Goal: Task Accomplishment & Management: Complete application form

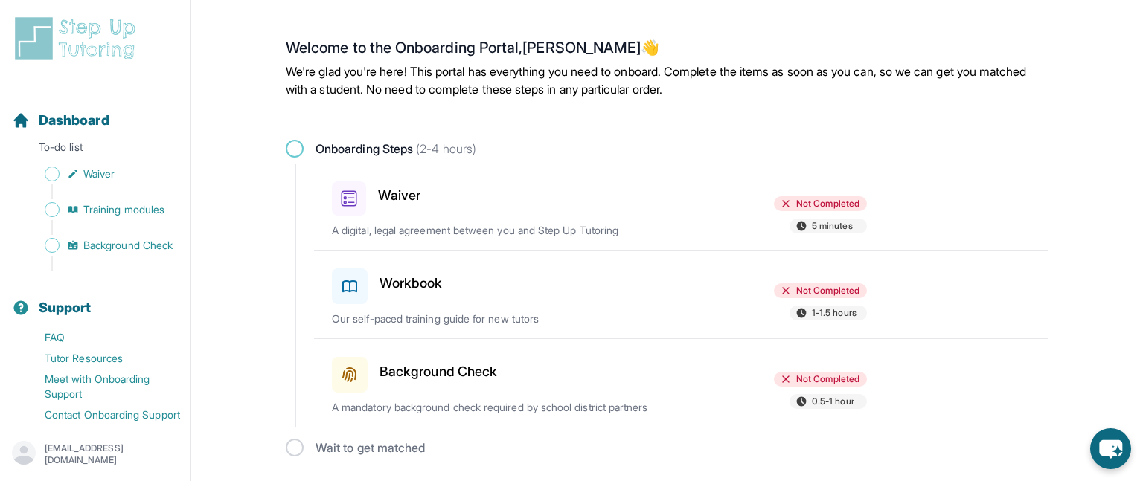
click at [783, 190] on div "Waiver Not Completed 5 minutes A digital, legal agreement between you and Step …" at bounding box center [690, 207] width 716 height 86
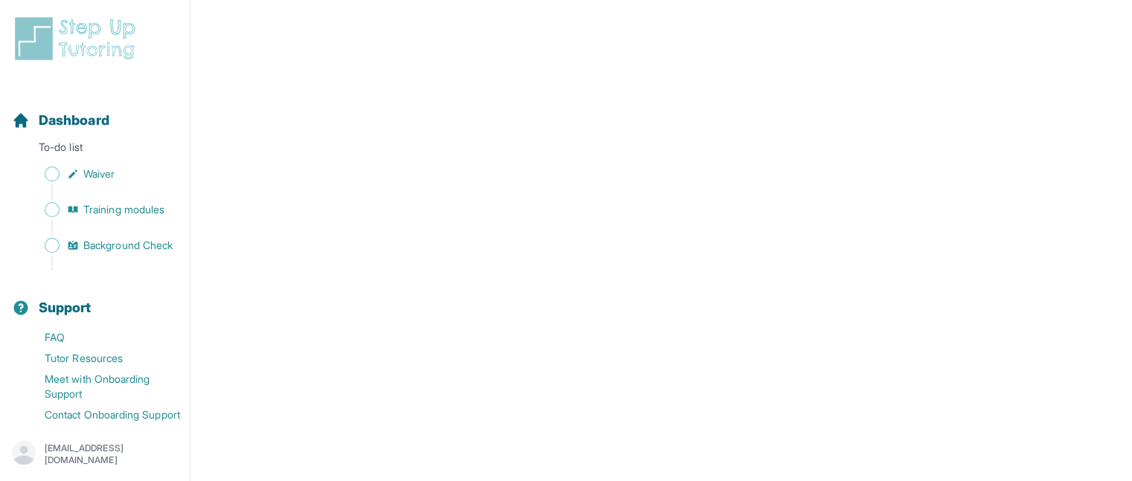
scroll to position [1318, 0]
click at [83, 175] on span "Waiver" at bounding box center [98, 174] width 31 height 15
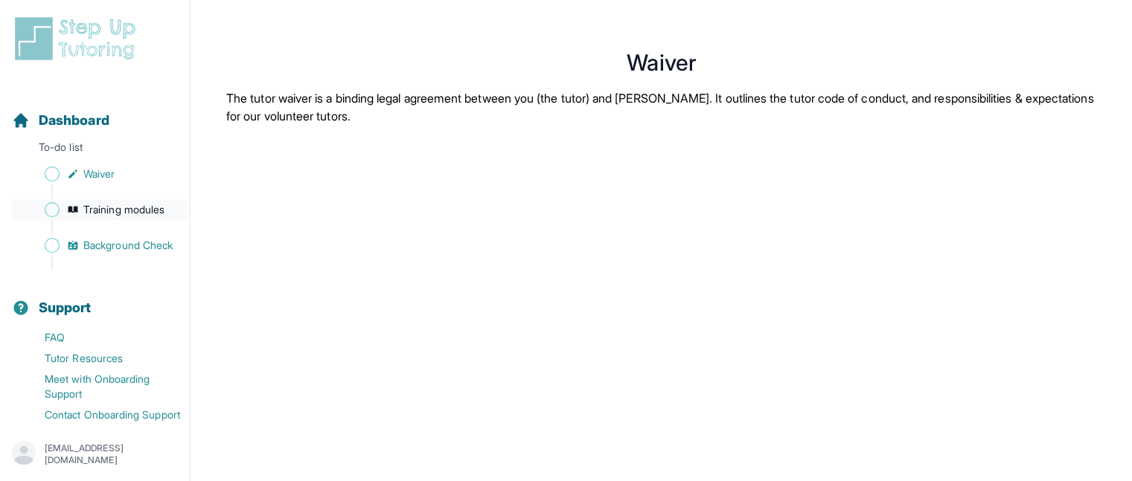
click at [97, 208] on span "Training modules" at bounding box center [123, 209] width 81 height 15
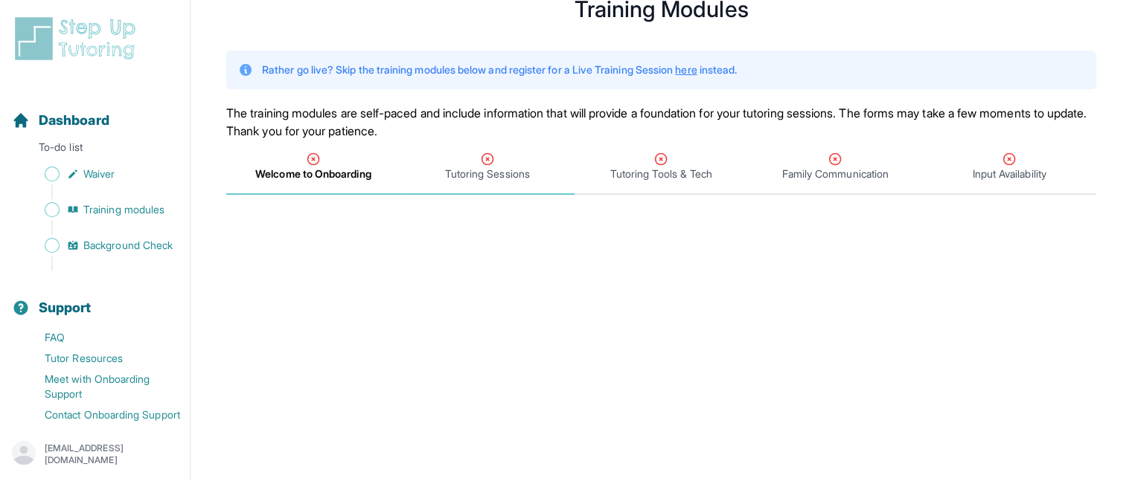
scroll to position [55, 0]
click at [697, 66] on link "here" at bounding box center [686, 68] width 22 height 13
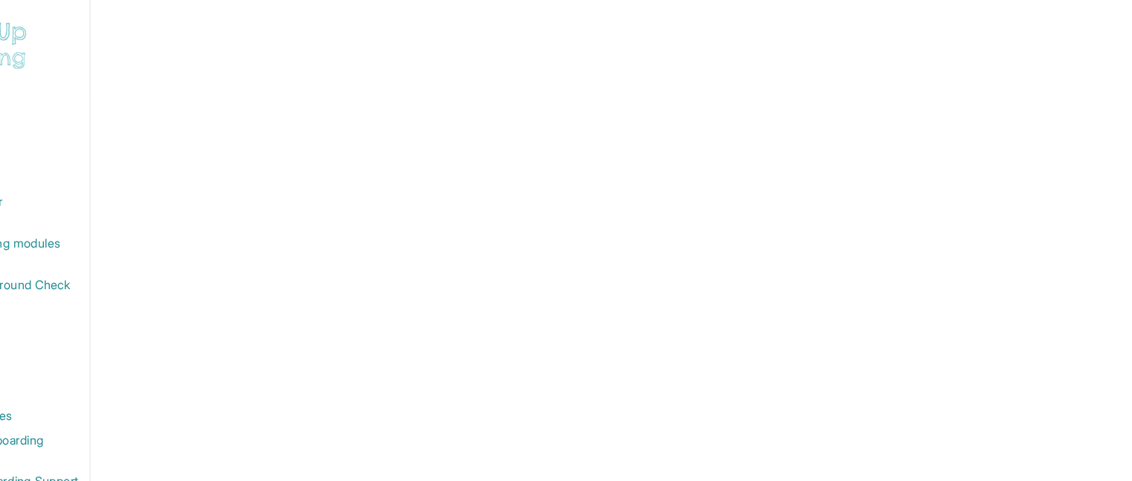
scroll to position [432, 0]
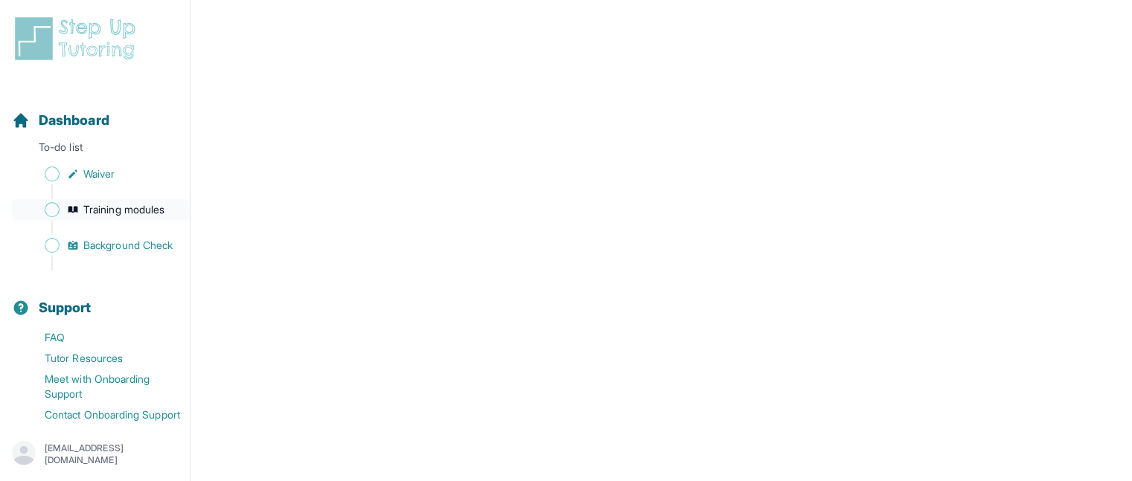
click at [99, 207] on span "Training modules" at bounding box center [123, 209] width 81 height 15
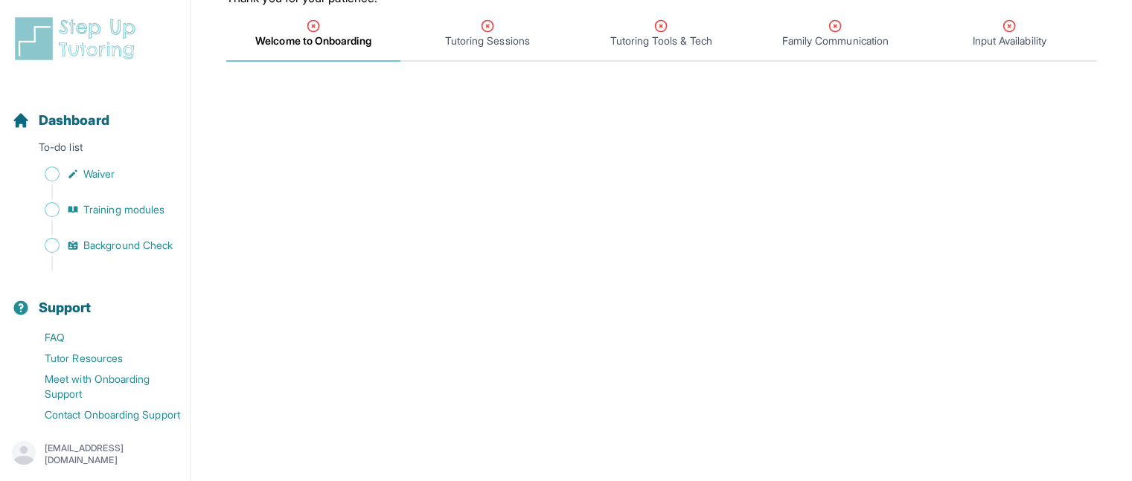
scroll to position [100, 0]
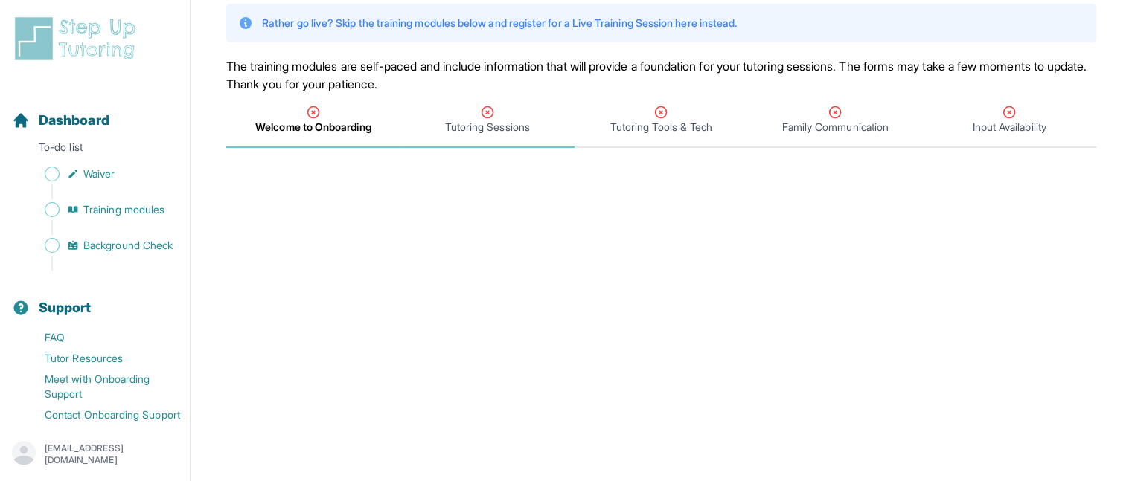
click at [485, 123] on span "Tutoring Sessions" at bounding box center [487, 127] width 85 height 15
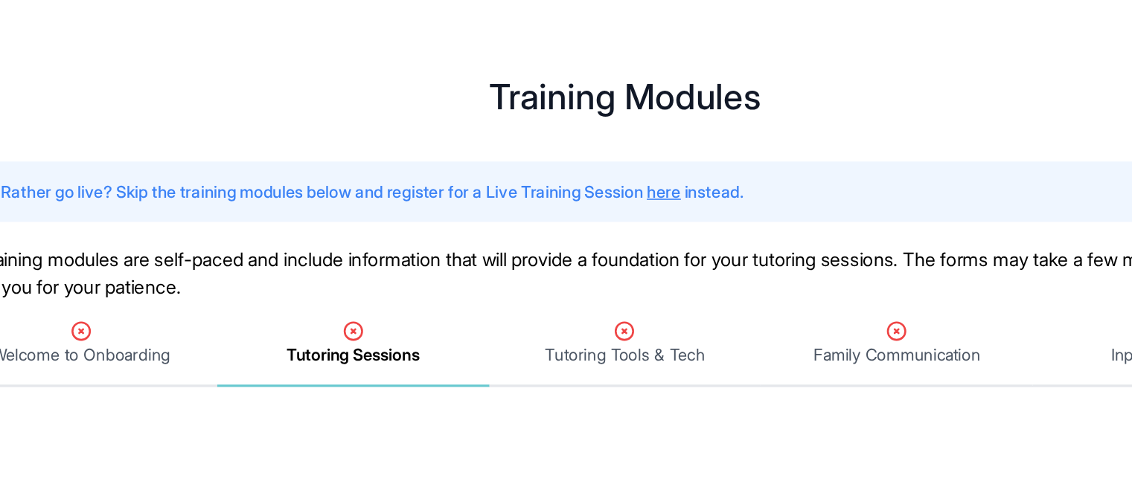
scroll to position [0, 0]
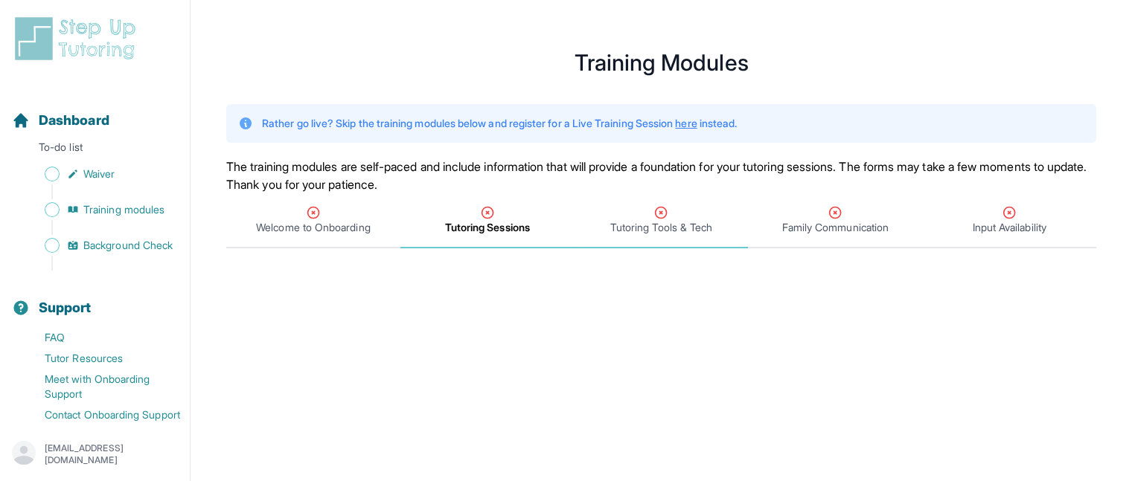
click at [640, 225] on span "Tutoring Tools & Tech" at bounding box center [661, 227] width 102 height 15
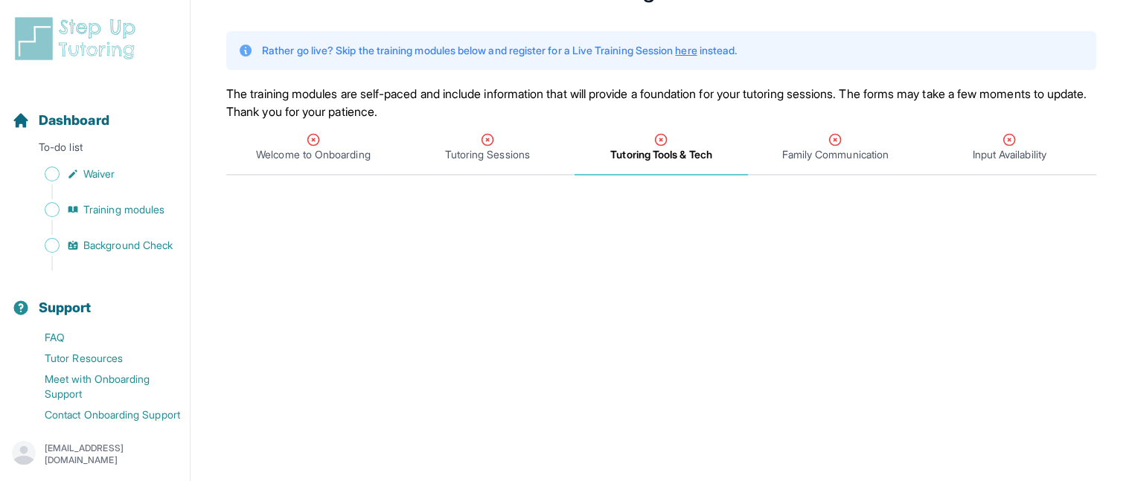
scroll to position [62, 0]
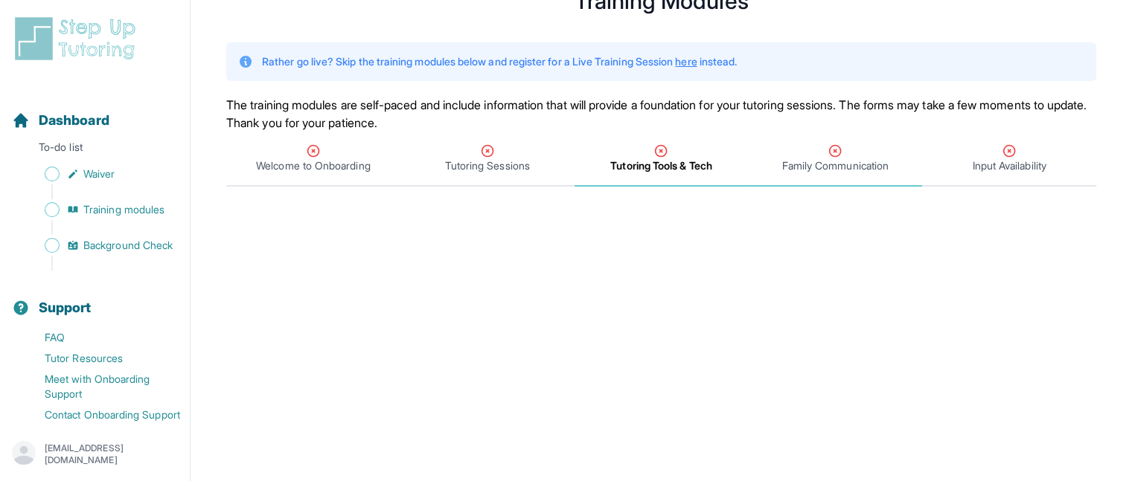
click at [801, 164] on span "Family Communication" at bounding box center [835, 166] width 106 height 15
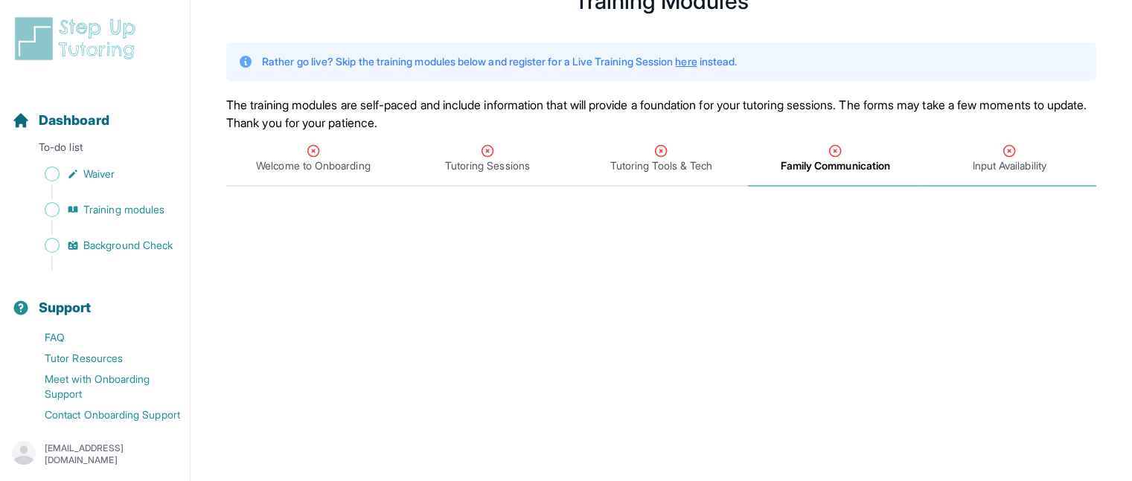
click at [973, 163] on span "Input Availability" at bounding box center [1009, 166] width 74 height 15
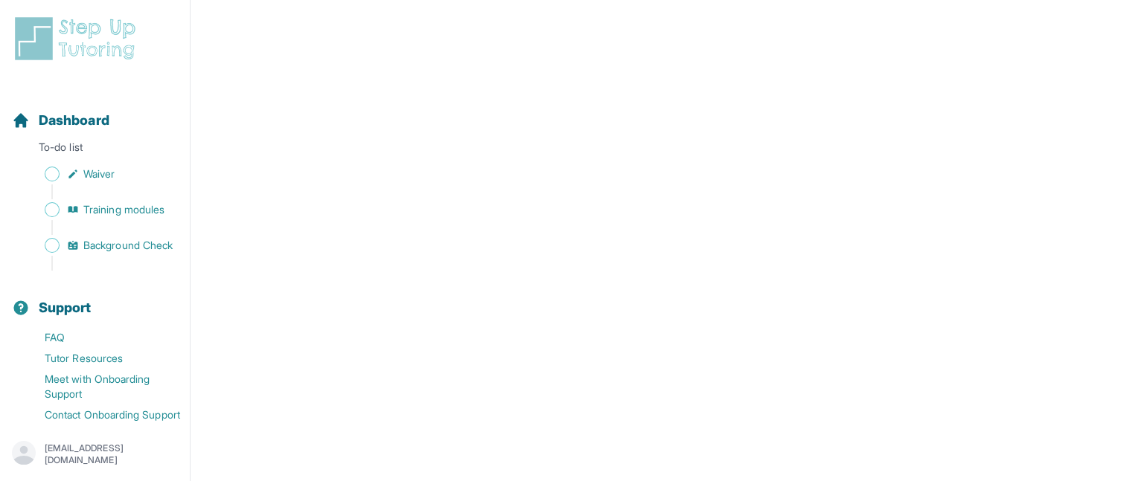
scroll to position [0, 0]
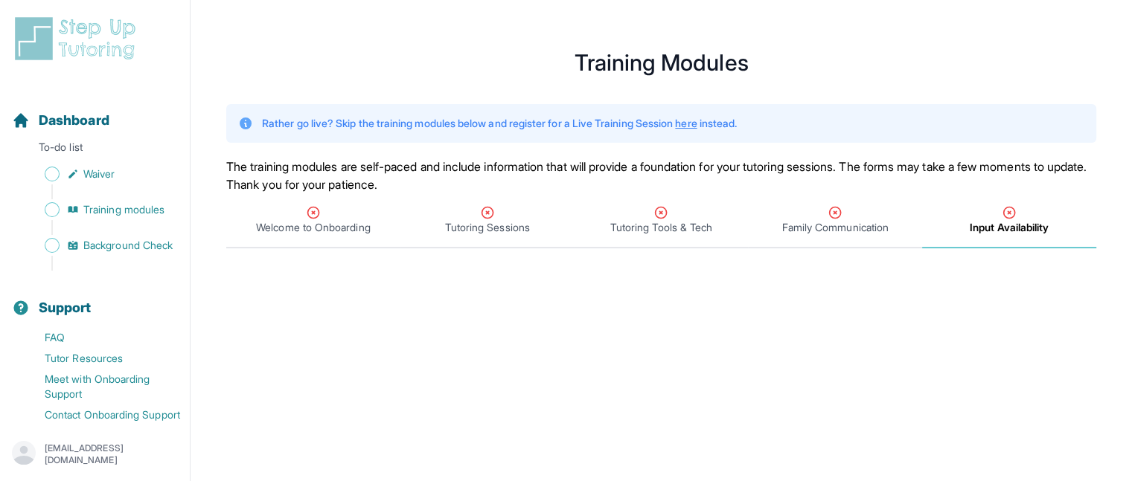
click at [113, 51] on img at bounding box center [78, 39] width 132 height 48
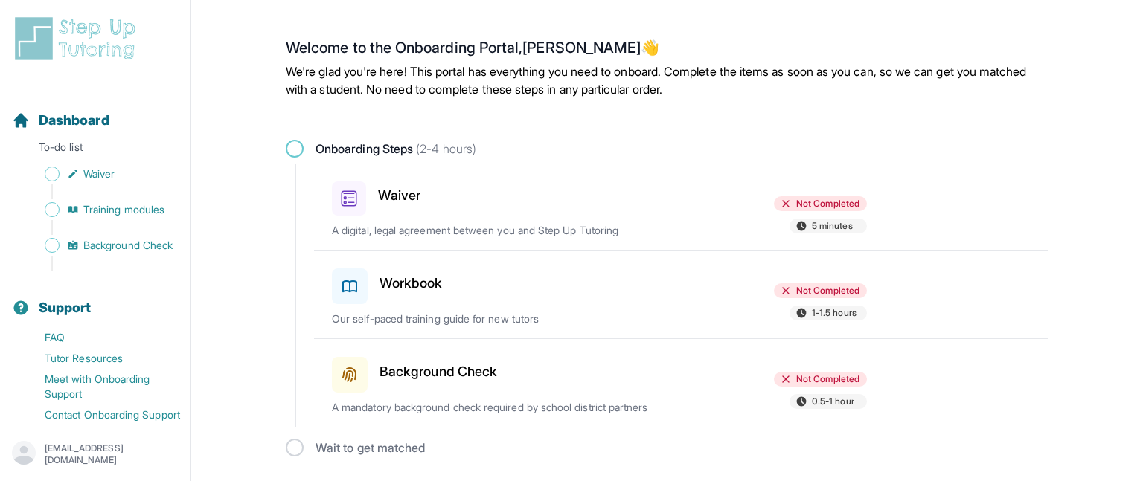
click at [773, 217] on div "Not Completed 5 minutes" at bounding box center [780, 216] width 173 height 40
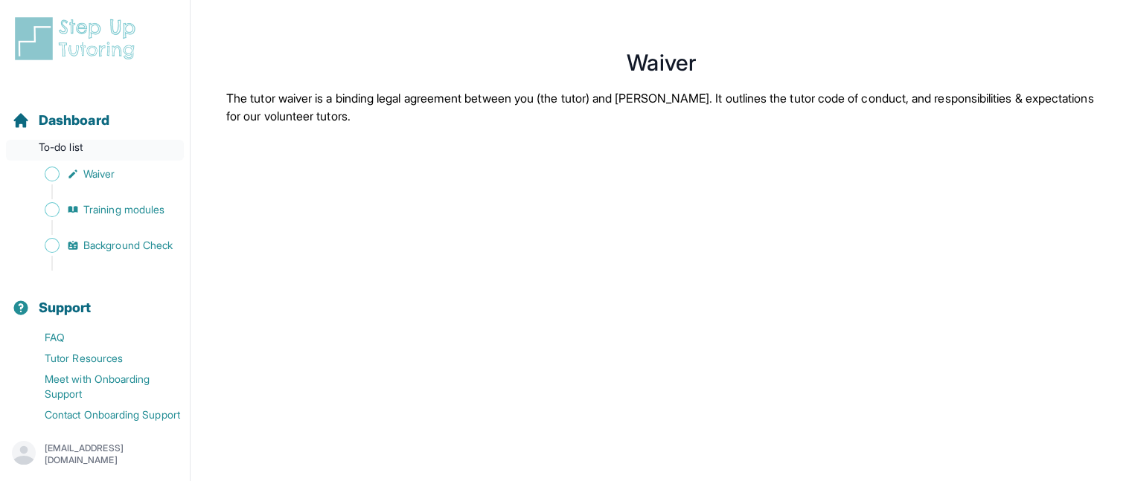
click at [74, 145] on p "To-do list" at bounding box center [95, 150] width 178 height 21
click at [95, 109] on div "Dashboard" at bounding box center [95, 120] width 178 height 33
click at [16, 113] on icon "Sidebar" at bounding box center [21, 121] width 18 height 18
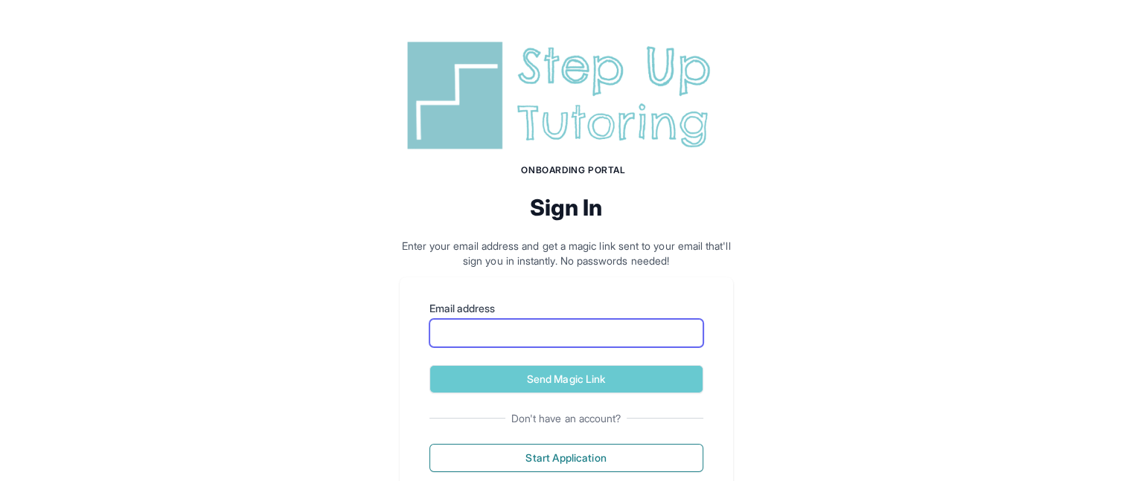
click at [506, 327] on input "Email address" at bounding box center [566, 333] width 274 height 28
click at [572, 281] on div "Email address Send Magic Link Don't have an account? Start Application" at bounding box center [566, 387] width 333 height 219
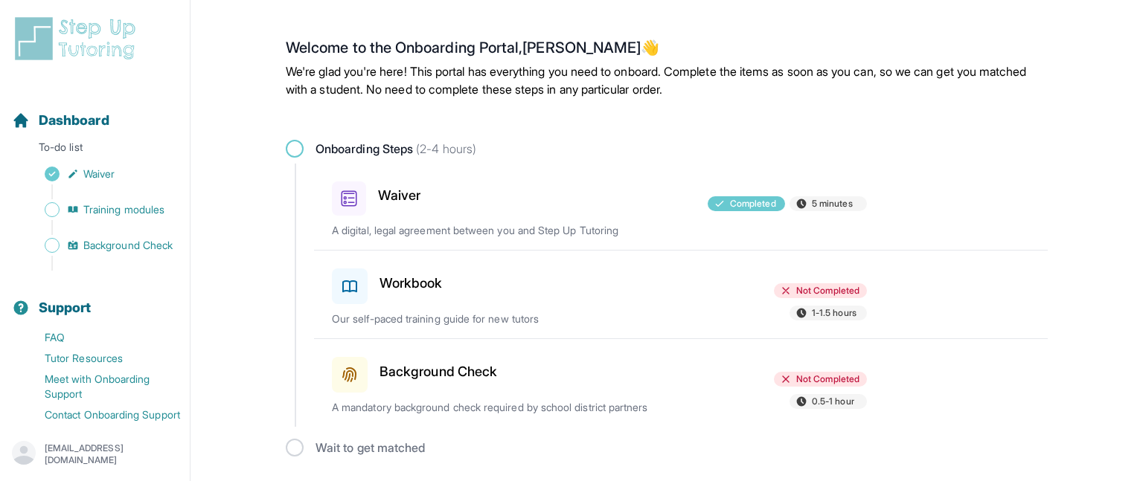
click at [452, 356] on div "Background Check" at bounding box center [418, 372] width 173 height 42
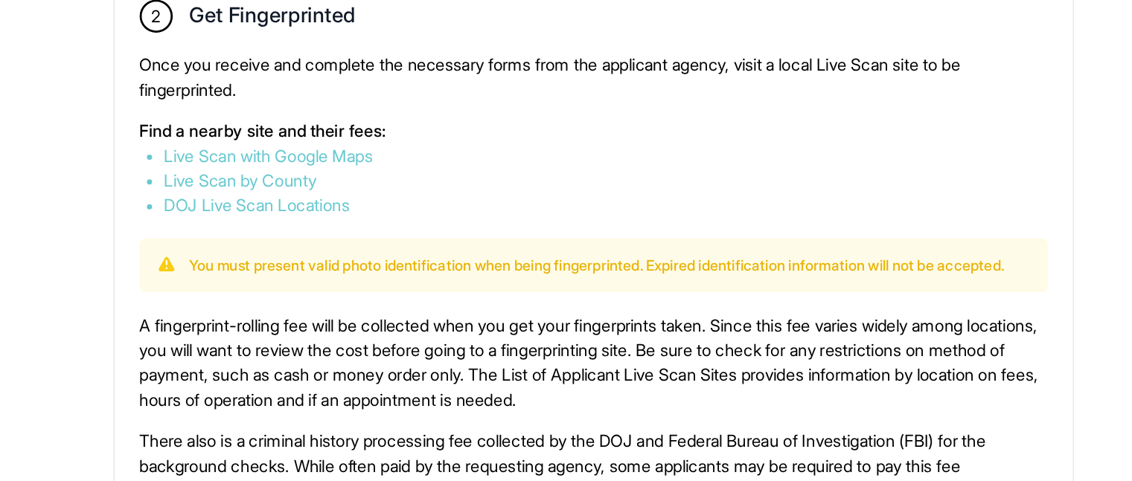
scroll to position [723, 0]
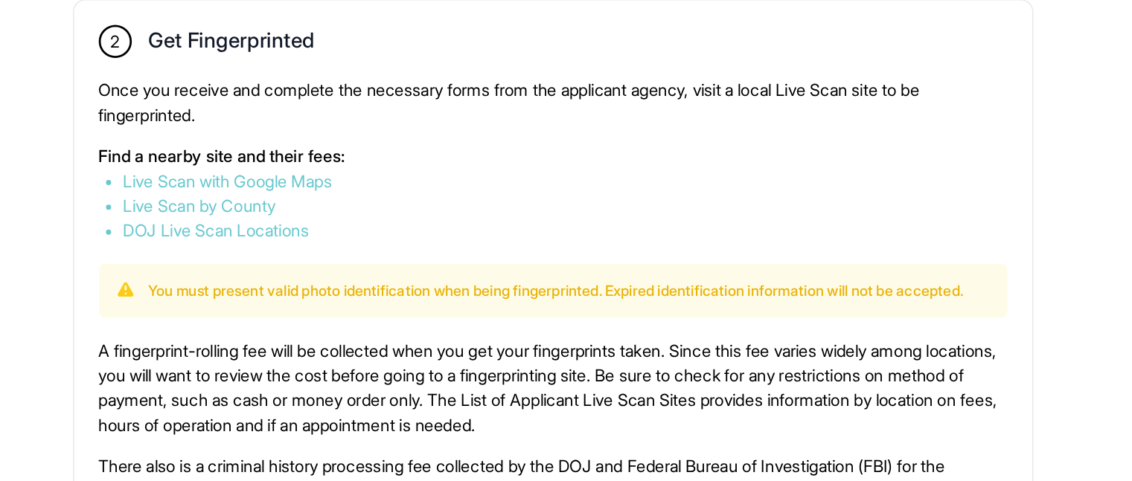
click at [487, 247] on link "Live Scan with Google Maps" at bounding box center [428, 247] width 150 height 15
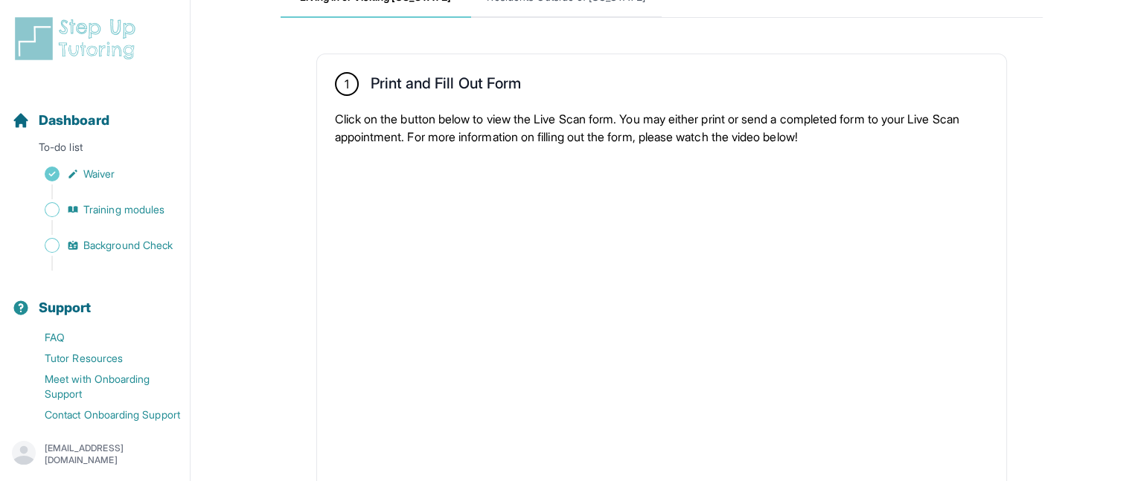
scroll to position [0, 0]
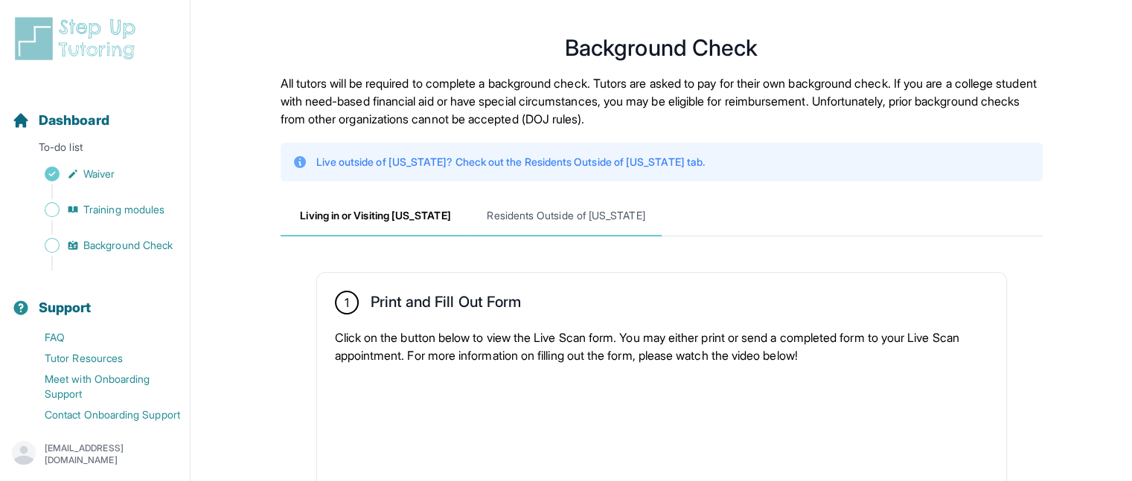
click at [506, 220] on span "Residents Outside of California" at bounding box center [566, 216] width 191 height 40
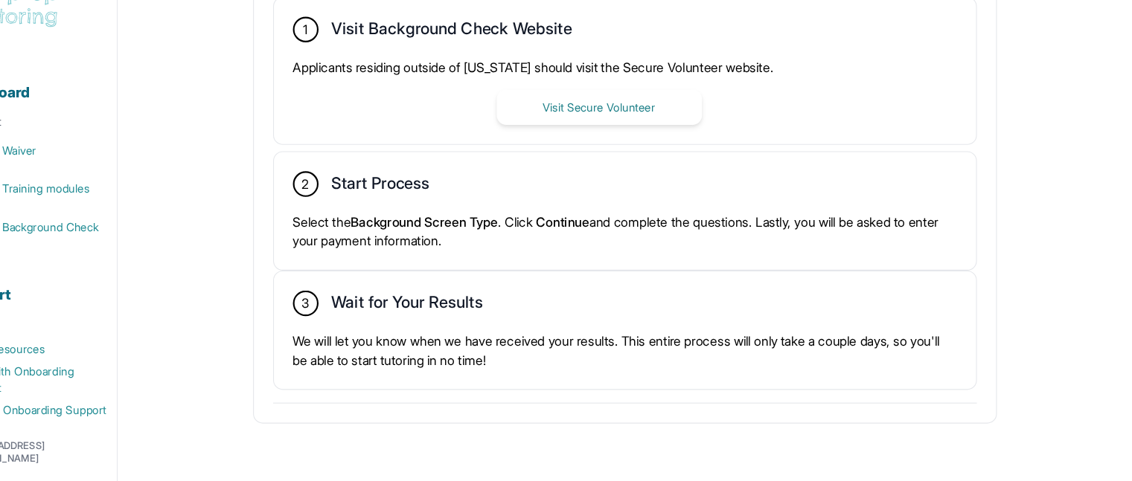
scroll to position [399, 0]
